Goal: Task Accomplishment & Management: Manage account settings

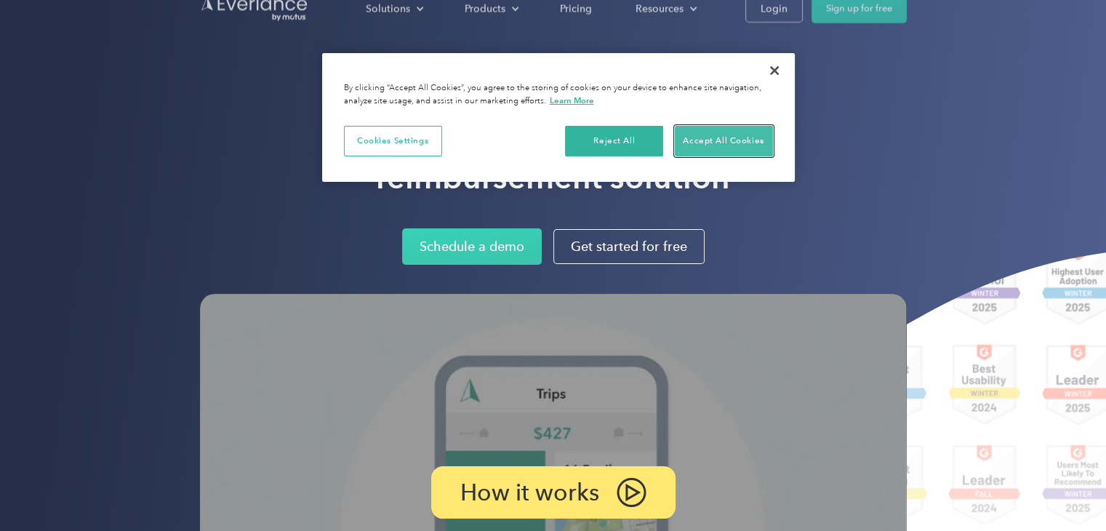
click at [695, 144] on button "Accept All Cookies" at bounding box center [724, 141] width 98 height 31
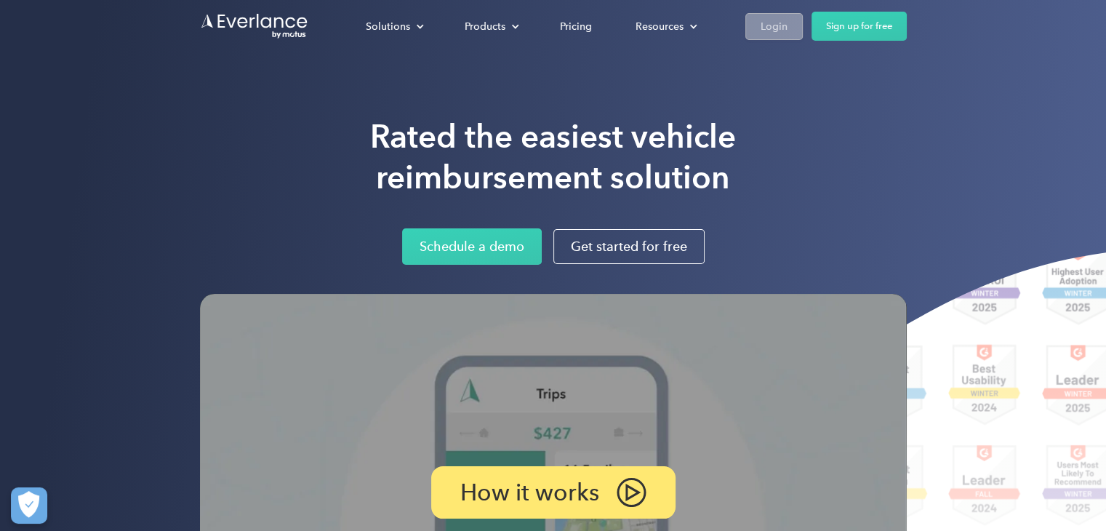
click at [782, 28] on div "Login" at bounding box center [774, 26] width 27 height 18
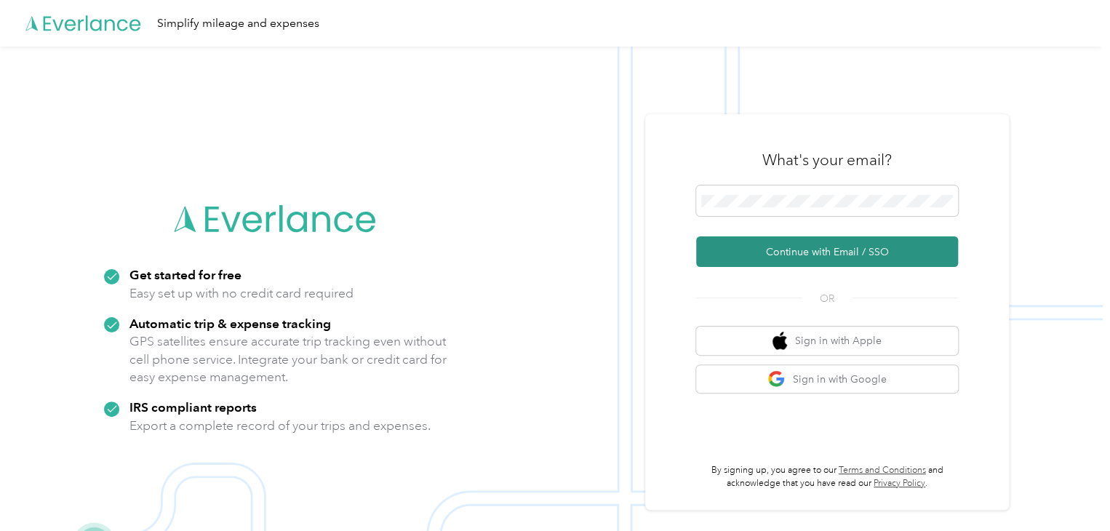
click at [902, 244] on button "Continue with Email / SSO" at bounding box center [827, 251] width 262 height 31
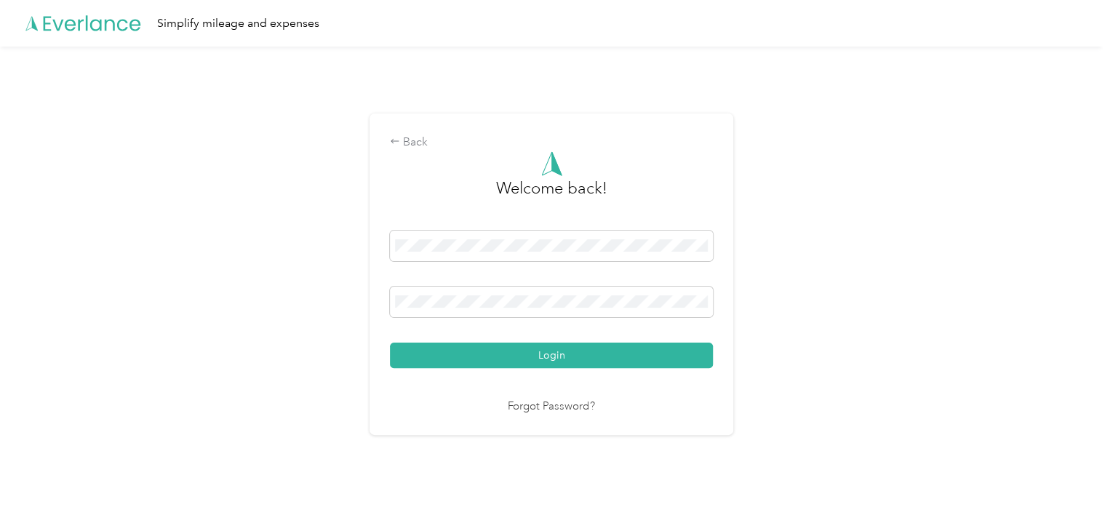
click at [390, 342] on button "Login" at bounding box center [551, 354] width 323 height 25
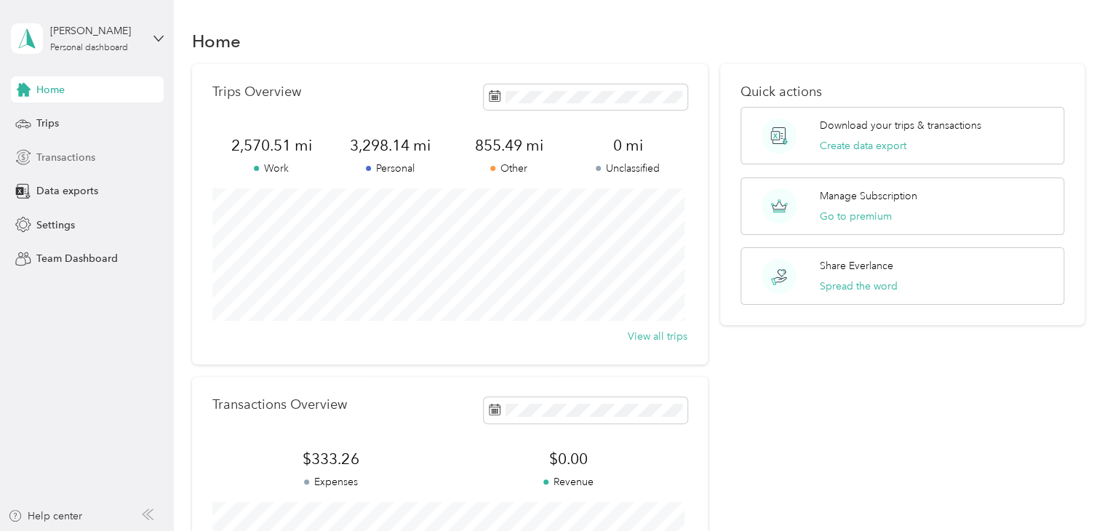
click at [65, 159] on span "Transactions" at bounding box center [65, 157] width 59 height 15
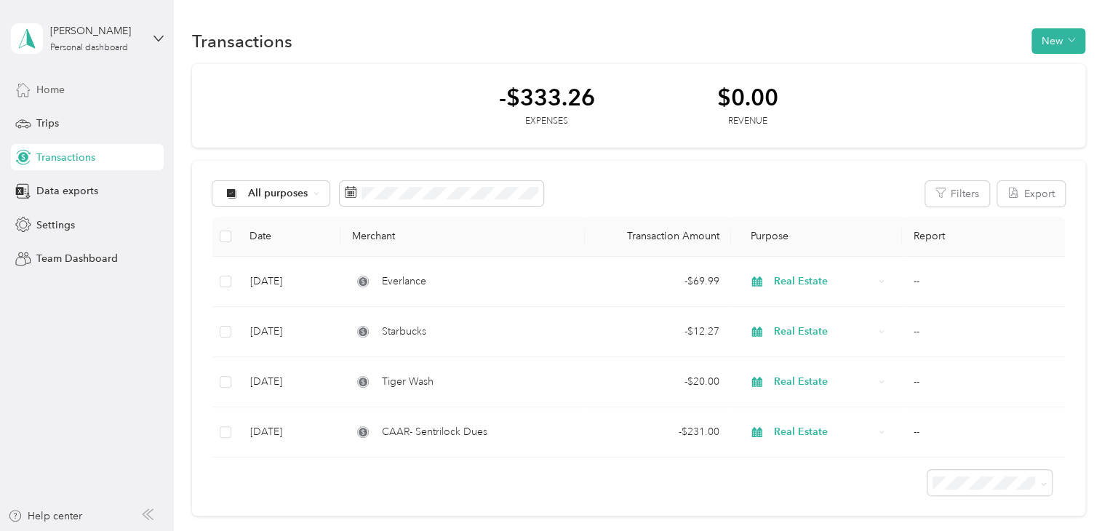
click at [62, 88] on span "Home" at bounding box center [50, 89] width 28 height 15
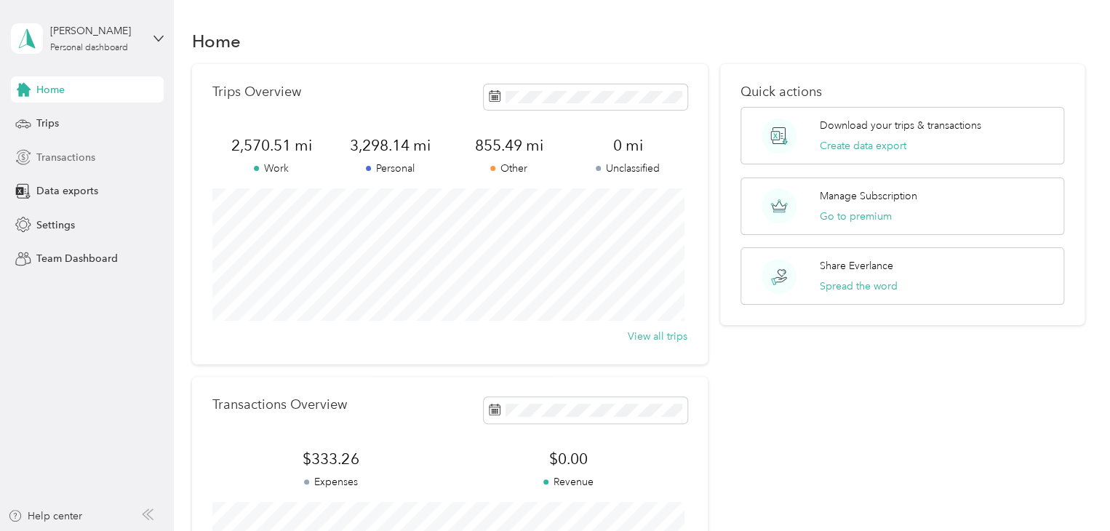
click at [78, 161] on span "Transactions" at bounding box center [65, 157] width 59 height 15
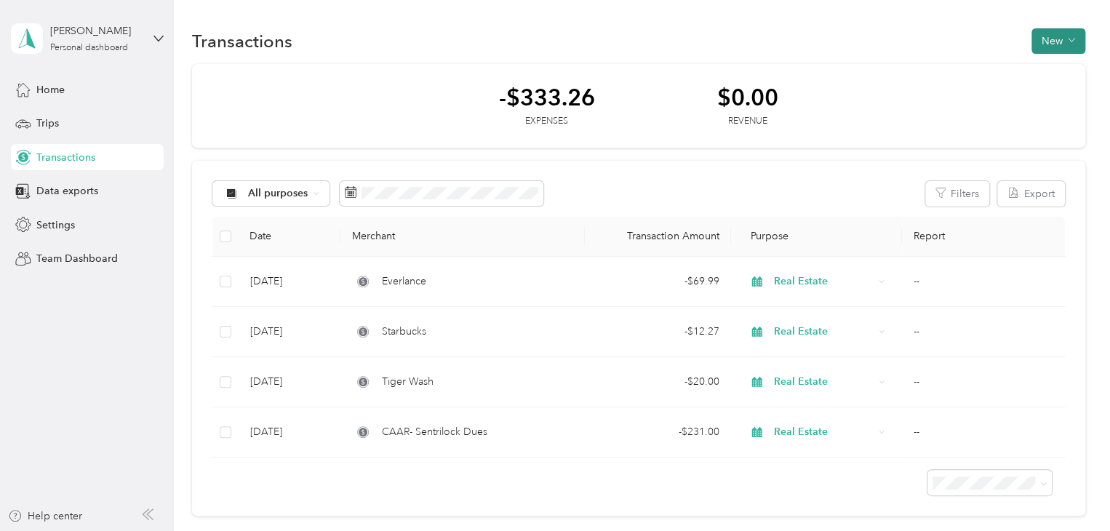
click at [1056, 44] on button "New" at bounding box center [1058, 40] width 54 height 25
click at [1051, 63] on span "Expense" at bounding box center [1049, 67] width 39 height 15
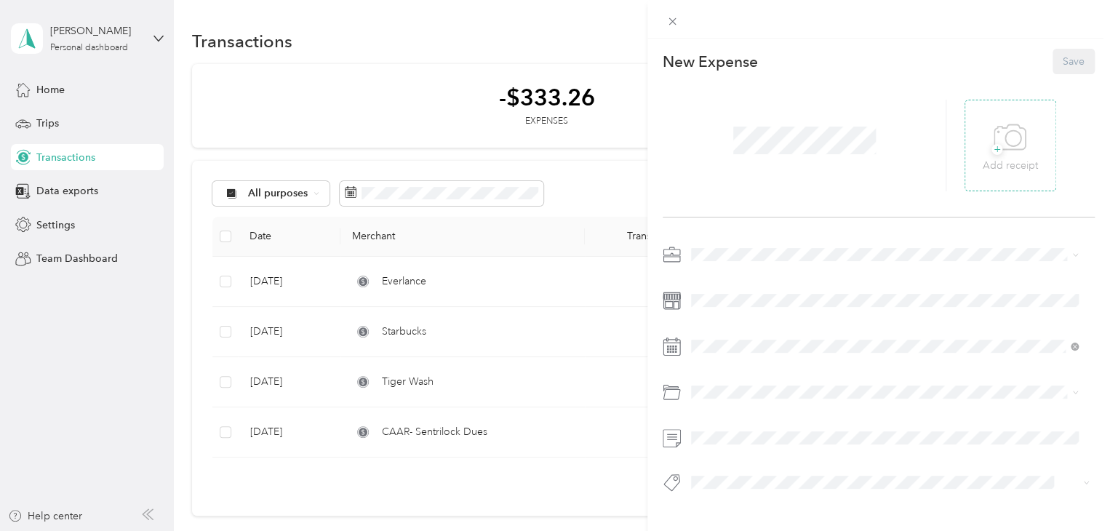
click at [1032, 140] on div "+ Add receipt" at bounding box center [1010, 146] width 92 height 92
click at [991, 145] on span "+" at bounding box center [996, 149] width 11 height 11
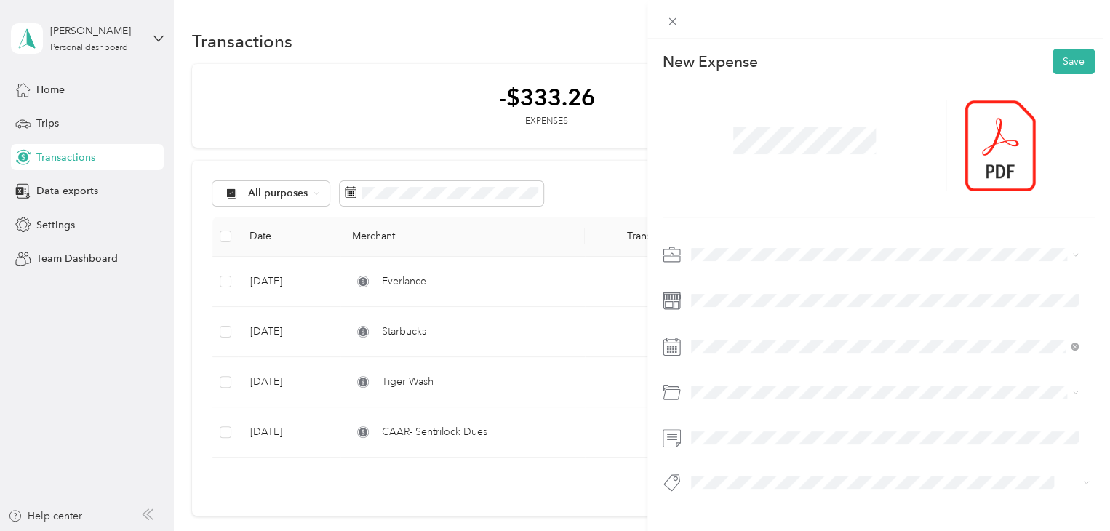
click at [687, 265] on span at bounding box center [890, 254] width 409 height 23
click at [727, 326] on span "Real Estate" at bounding box center [720, 330] width 49 height 12
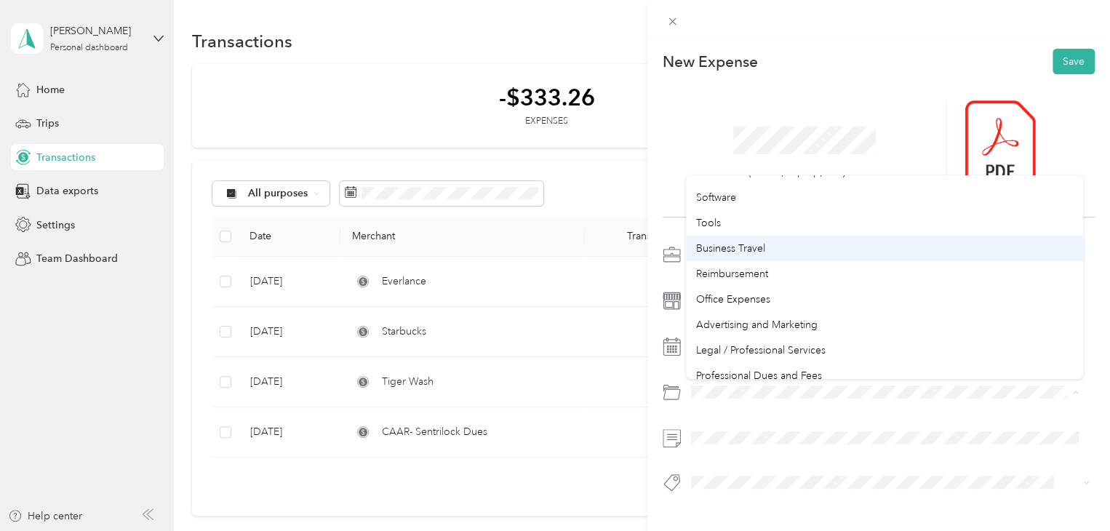
scroll to position [364, 0]
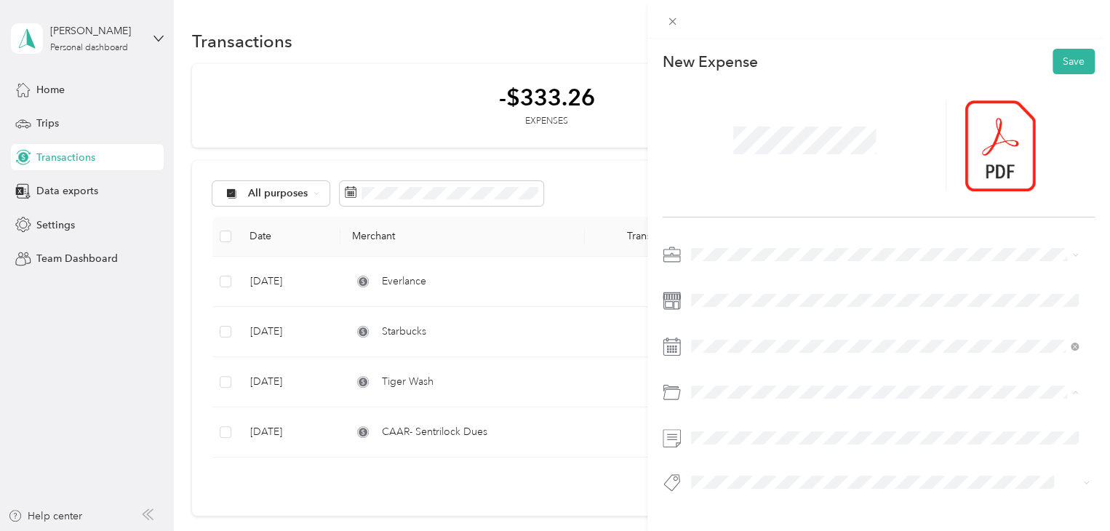
click at [774, 332] on li "Professional Dues and Fees" at bounding box center [884, 340] width 397 height 25
click at [789, 445] on span at bounding box center [890, 437] width 409 height 23
click at [728, 146] on span at bounding box center [804, 140] width 153 height 38
click at [1061, 57] on button "Save" at bounding box center [1073, 61] width 42 height 25
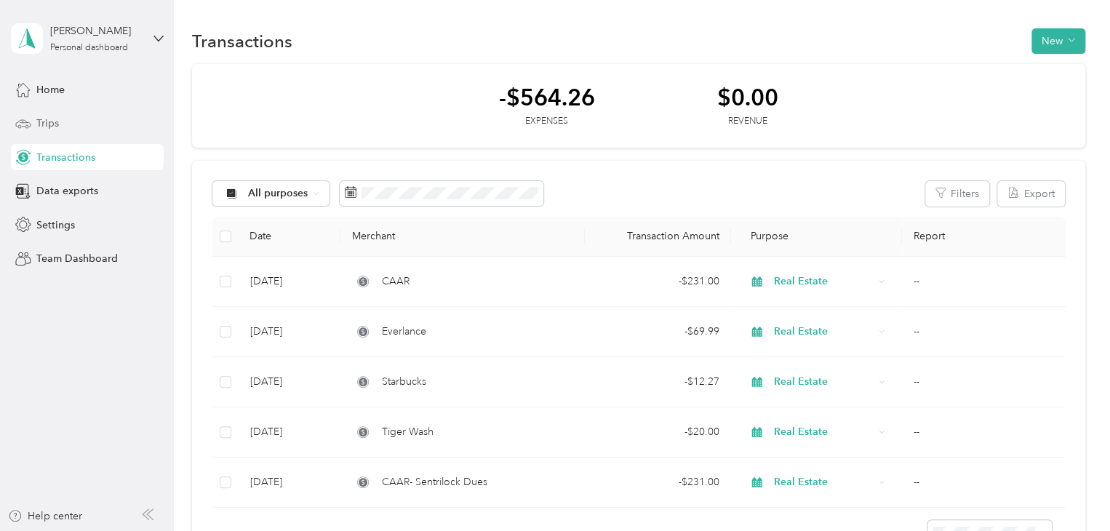
click at [105, 121] on div "Trips" at bounding box center [87, 124] width 153 height 26
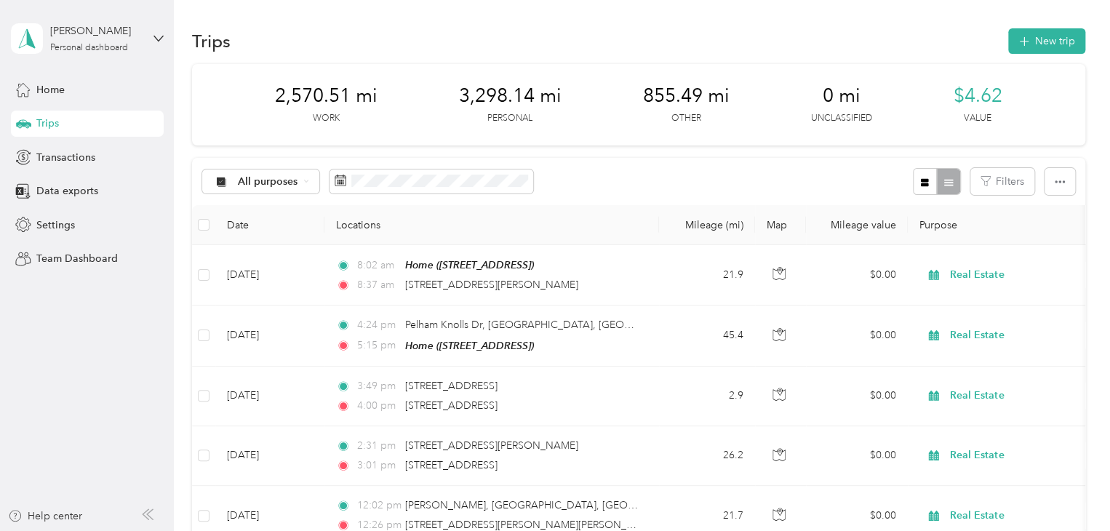
click at [334, 98] on span "2,570.51 mi" at bounding box center [326, 95] width 103 height 23
click at [293, 173] on div "All purposes" at bounding box center [261, 181] width 118 height 25
click at [267, 311] on span "Real Estate" at bounding box center [273, 309] width 71 height 15
